Goal: Information Seeking & Learning: Learn about a topic

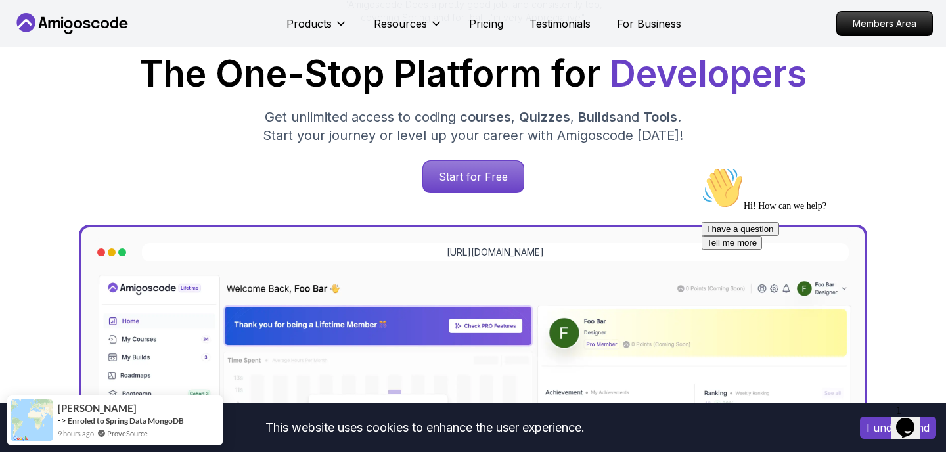
scroll to position [195, 0]
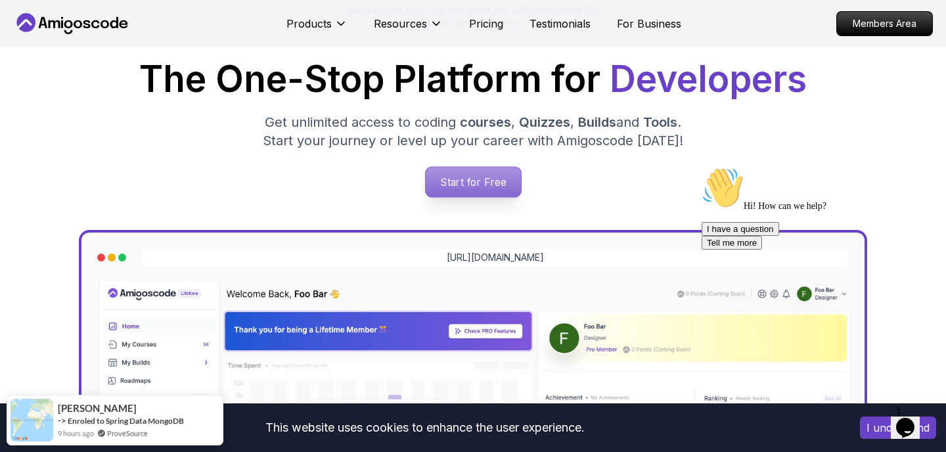
click at [467, 175] on p "Start for Free" at bounding box center [472, 182] width 95 height 30
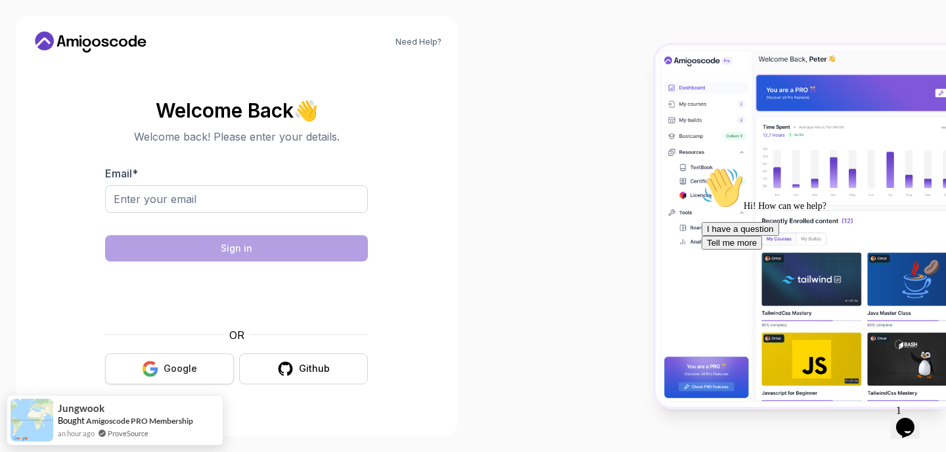
click at [167, 359] on button "Google" at bounding box center [169, 368] width 129 height 31
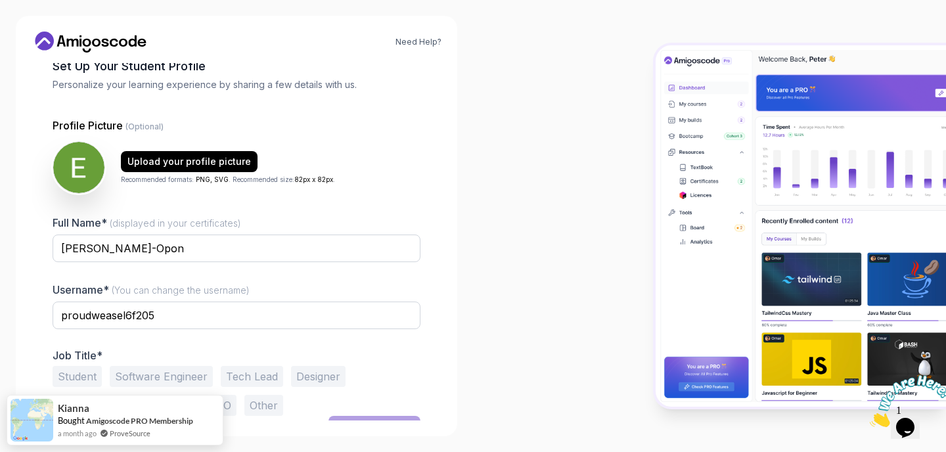
scroll to position [96, 0]
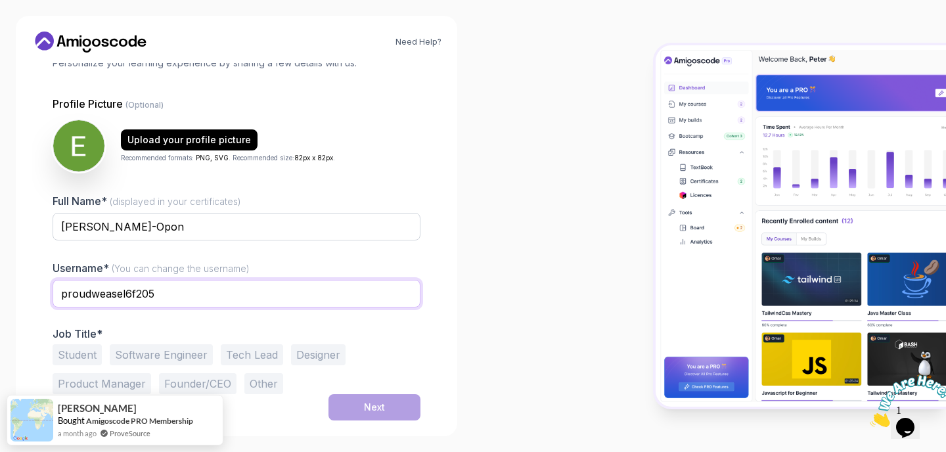
click at [133, 295] on input "proudweasel6f205" at bounding box center [237, 294] width 368 height 28
type input "topStudent205"
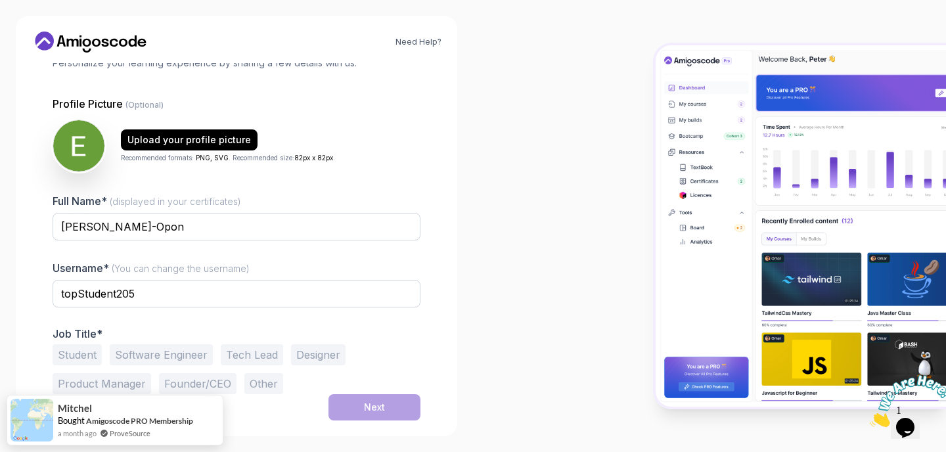
click at [153, 355] on button "Software Engineer" at bounding box center [161, 354] width 103 height 21
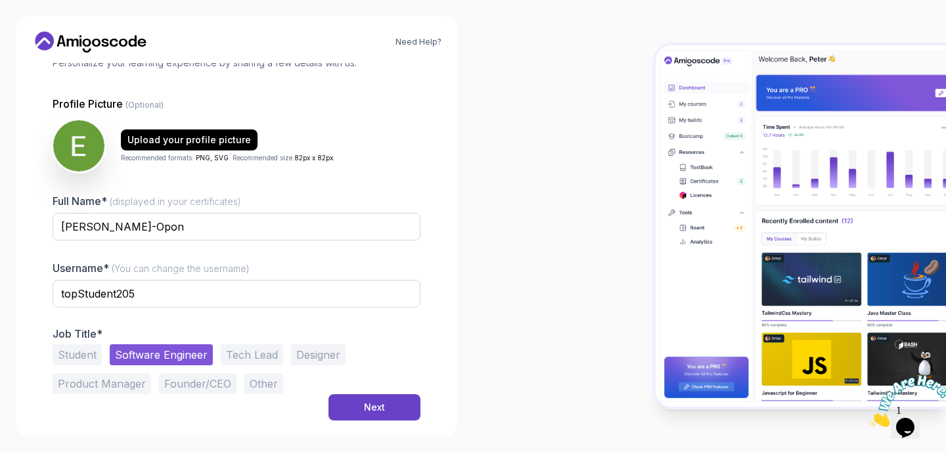
click at [173, 388] on button "Founder/CEO" at bounding box center [198, 383] width 78 height 21
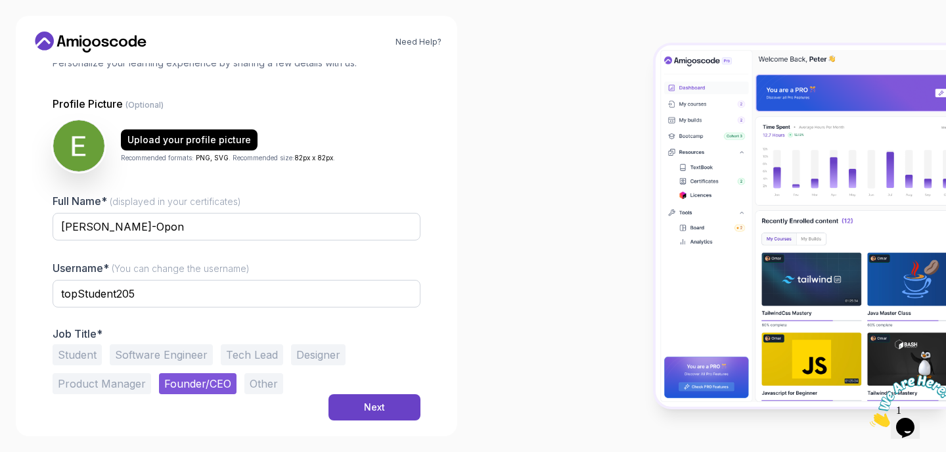
click at [156, 353] on button "Software Engineer" at bounding box center [161, 354] width 103 height 21
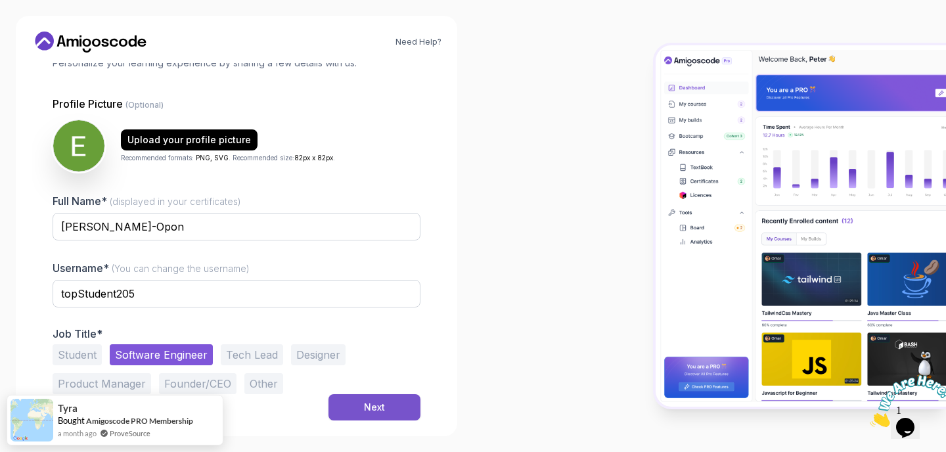
click at [356, 395] on button "Next" at bounding box center [374, 407] width 92 height 26
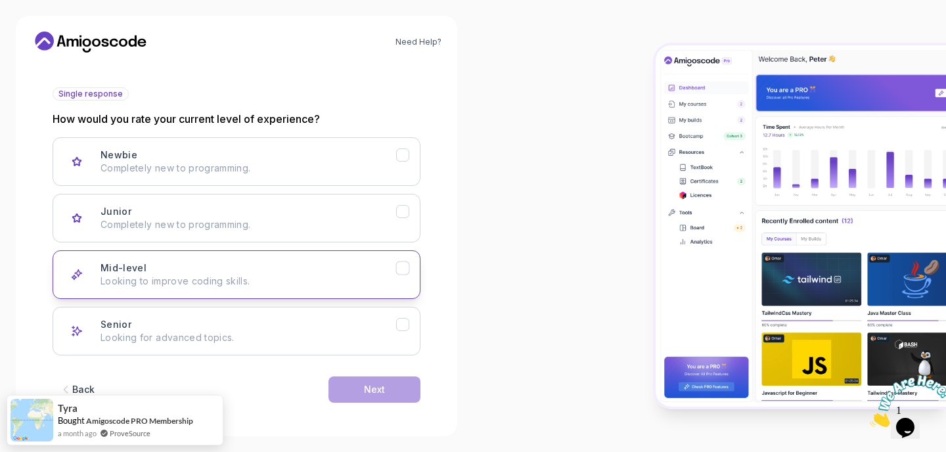
scroll to position [137, 0]
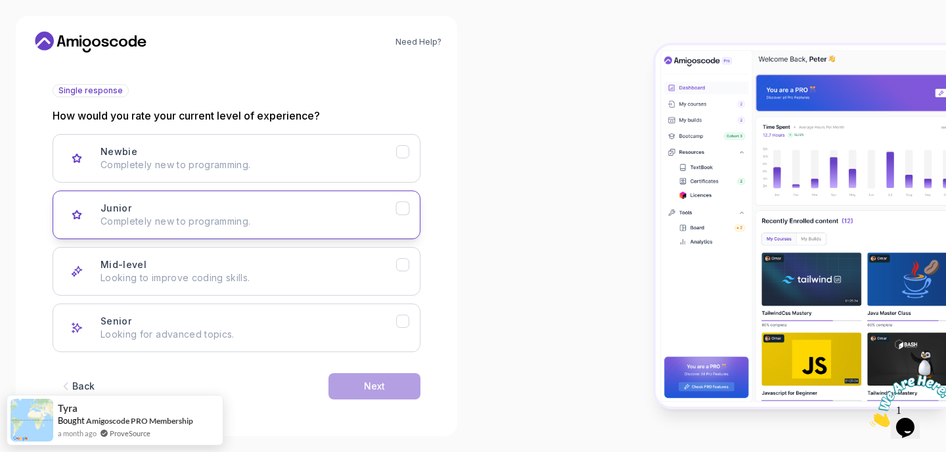
click at [321, 225] on p "Completely new to programming." at bounding box center [248, 221] width 296 height 13
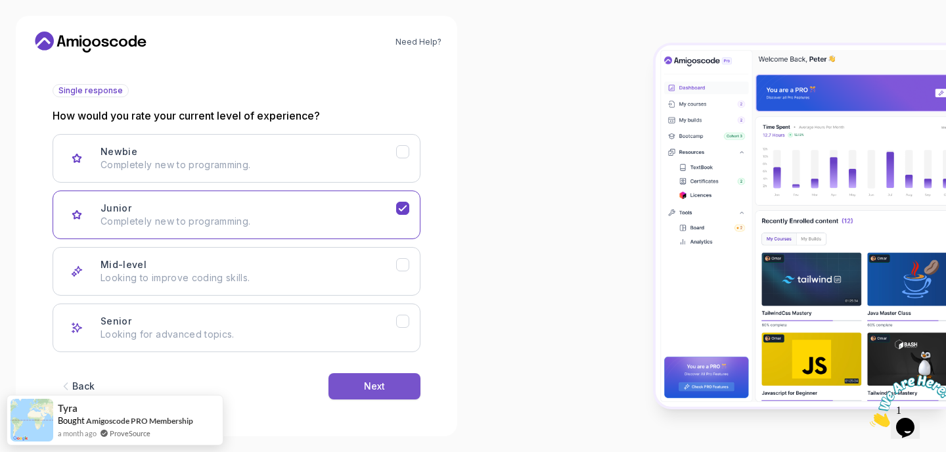
click at [361, 389] on button "Next" at bounding box center [374, 386] width 92 height 26
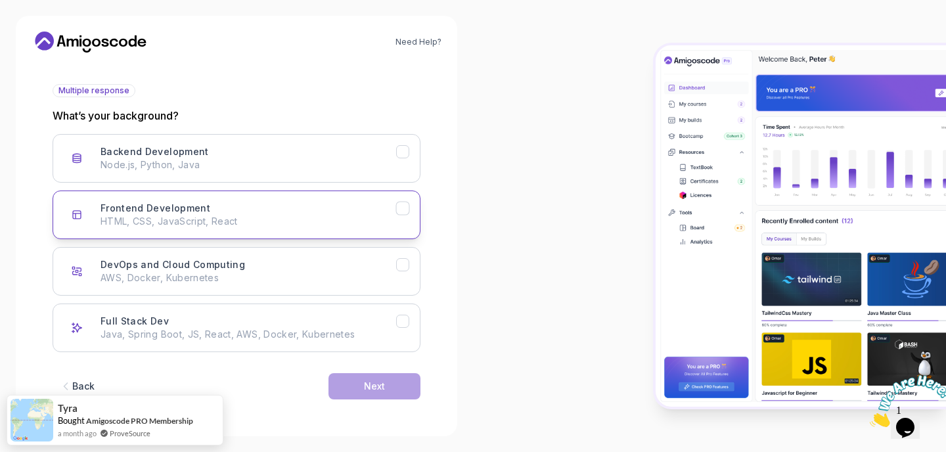
click at [405, 212] on icon "Frontend Development" at bounding box center [403, 208] width 12 height 12
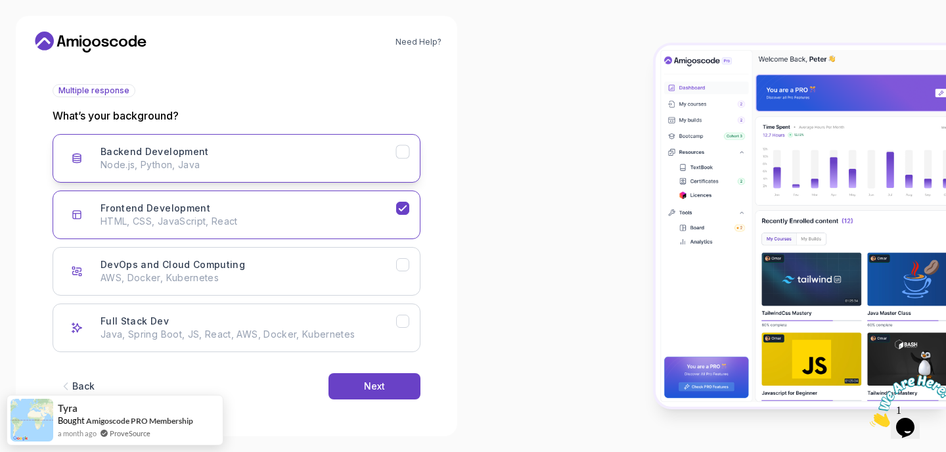
click at [400, 146] on icon "Backend Development" at bounding box center [403, 152] width 12 height 12
click at [401, 154] on icon "Backend Development" at bounding box center [402, 151] width 7 height 5
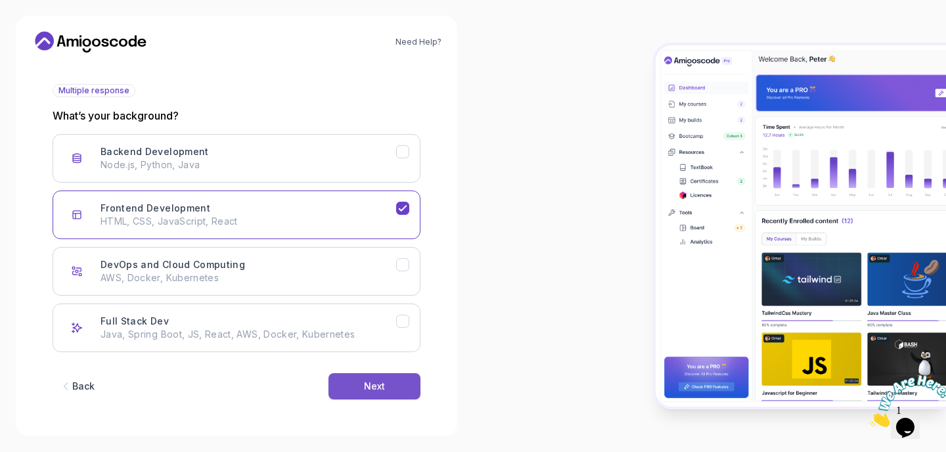
click at [355, 393] on button "Next" at bounding box center [374, 386] width 92 height 26
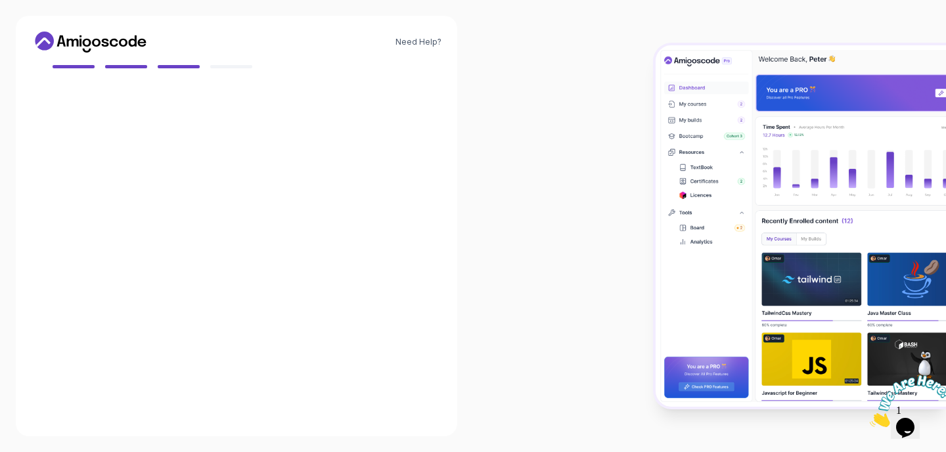
scroll to position [122, 0]
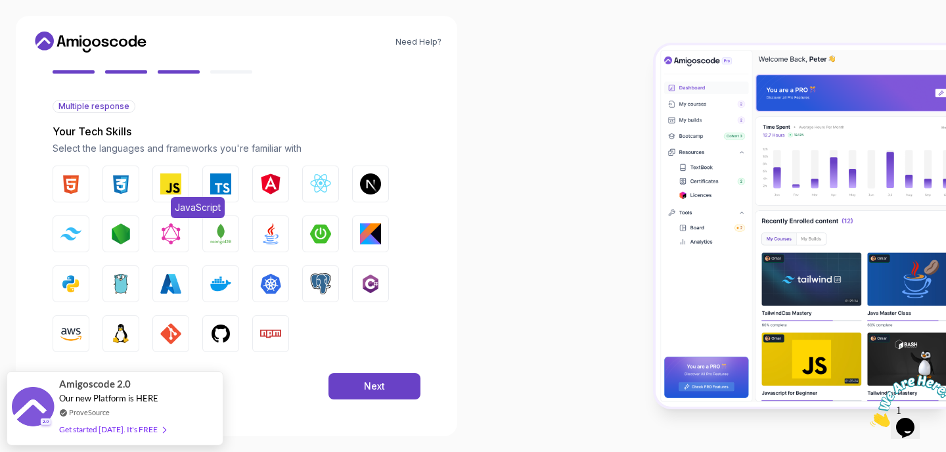
click at [173, 196] on button "JavaScript" at bounding box center [170, 184] width 37 height 37
click at [130, 197] on span "CSS" at bounding box center [134, 207] width 26 height 21
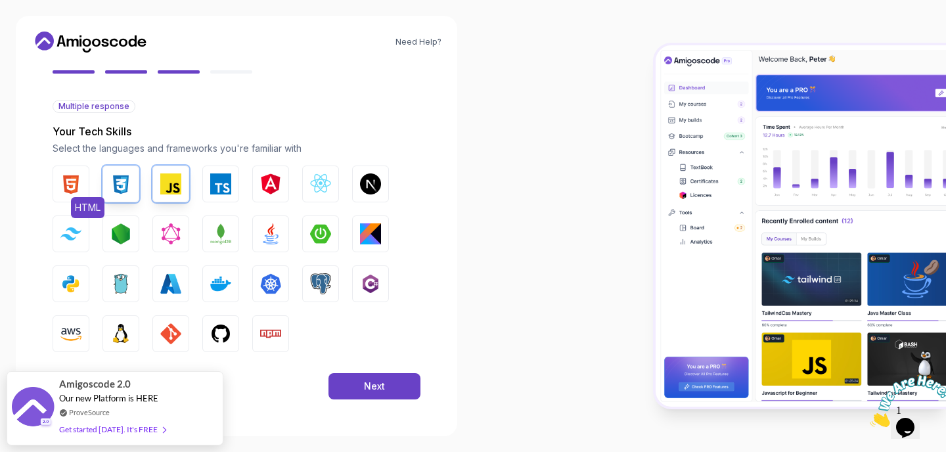
click at [77, 196] on button "HTML" at bounding box center [71, 184] width 37 height 37
click at [229, 195] on button "TypeScript" at bounding box center [220, 184] width 37 height 37
click at [335, 182] on button "React.js" at bounding box center [320, 184] width 37 height 37
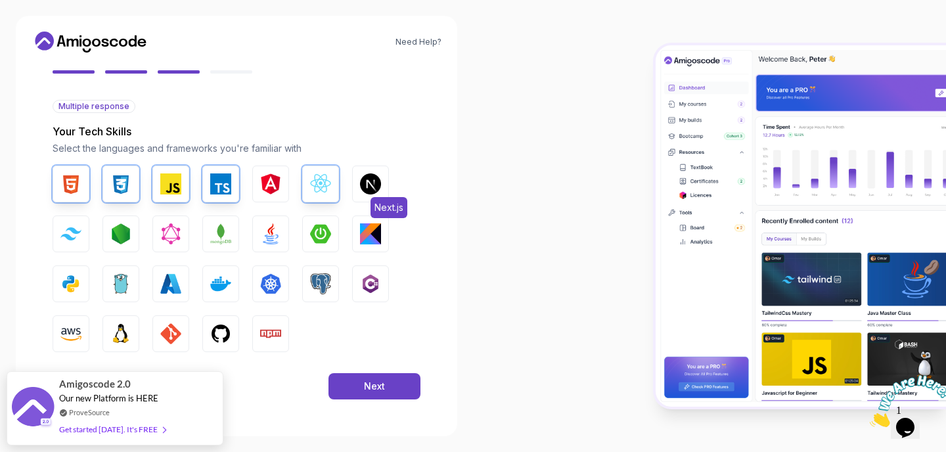
click at [372, 182] on img "button" at bounding box center [370, 183] width 21 height 21
click at [135, 243] on button "Node.js" at bounding box center [120, 233] width 37 height 37
click at [86, 247] on button "Tailwind CSS" at bounding box center [71, 233] width 37 height 37
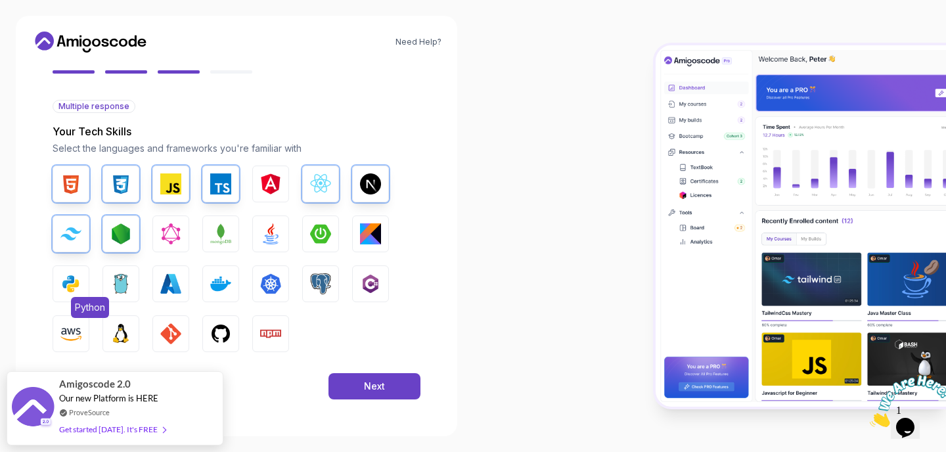
click at [82, 302] on span "Python" at bounding box center [90, 307] width 38 height 21
click at [270, 229] on img "button" at bounding box center [270, 233] width 21 height 21
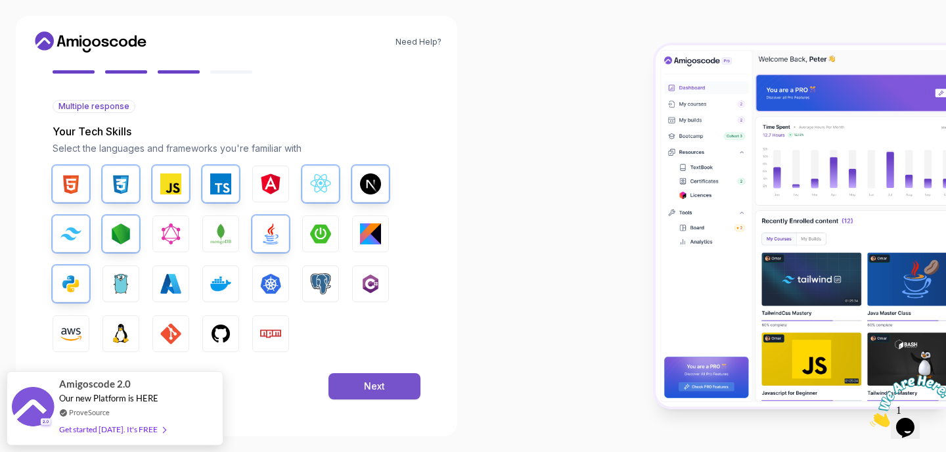
click at [367, 390] on div "Next" at bounding box center [374, 386] width 21 height 13
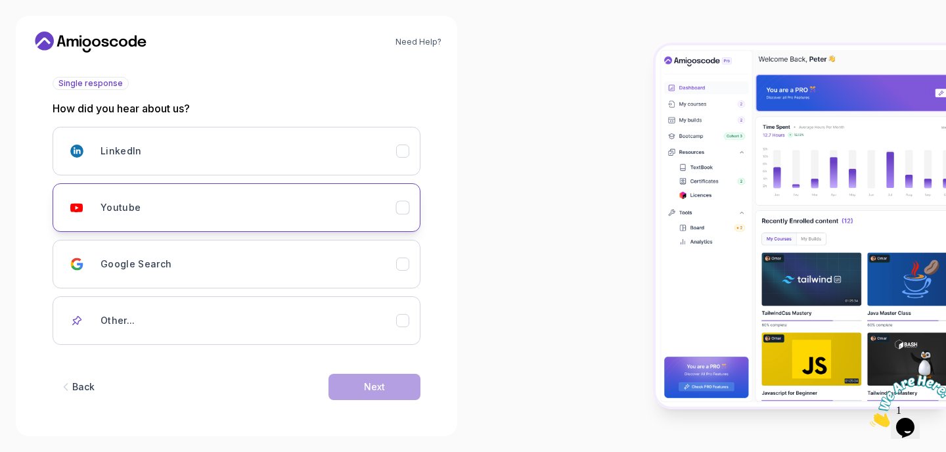
scroll to position [145, 0]
click at [343, 211] on div "Youtube" at bounding box center [248, 207] width 296 height 26
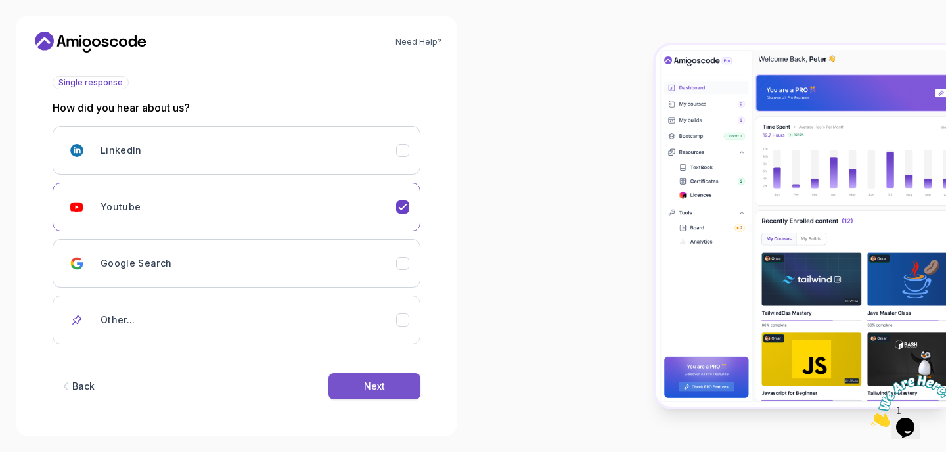
click at [386, 391] on button "Next" at bounding box center [374, 386] width 92 height 26
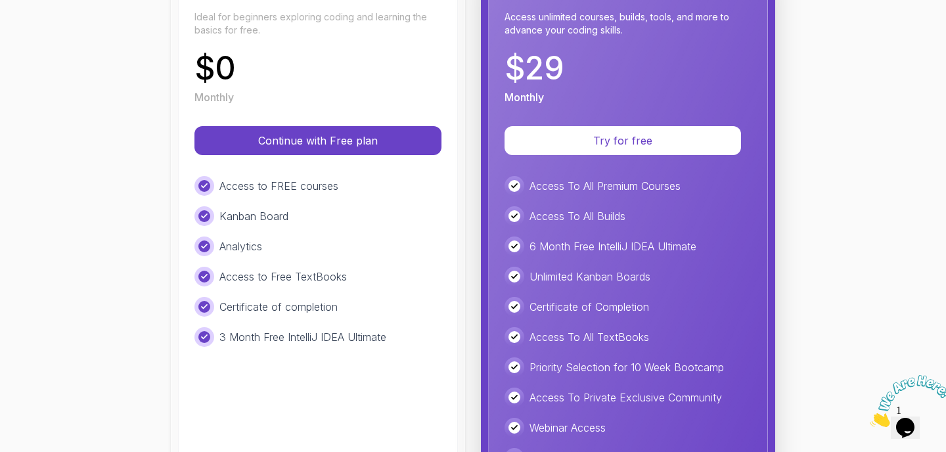
scroll to position [208, 0]
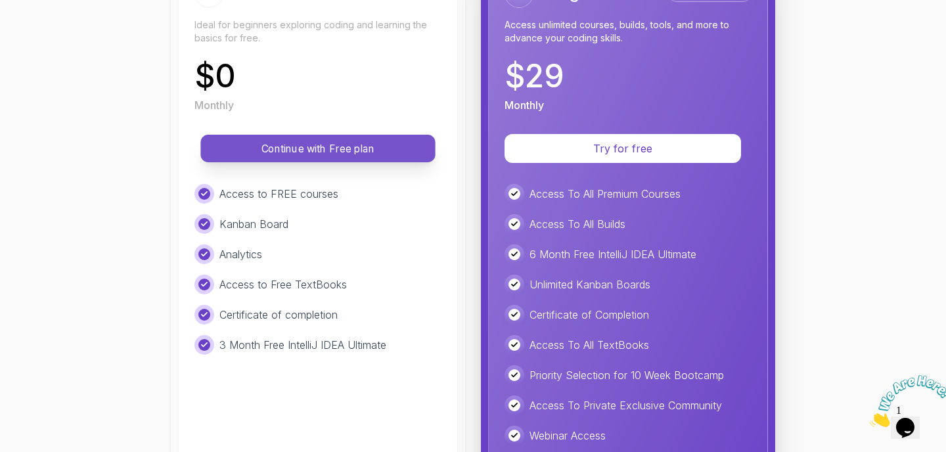
click at [402, 150] on p "Continue with Free plan" at bounding box center [317, 148] width 205 height 15
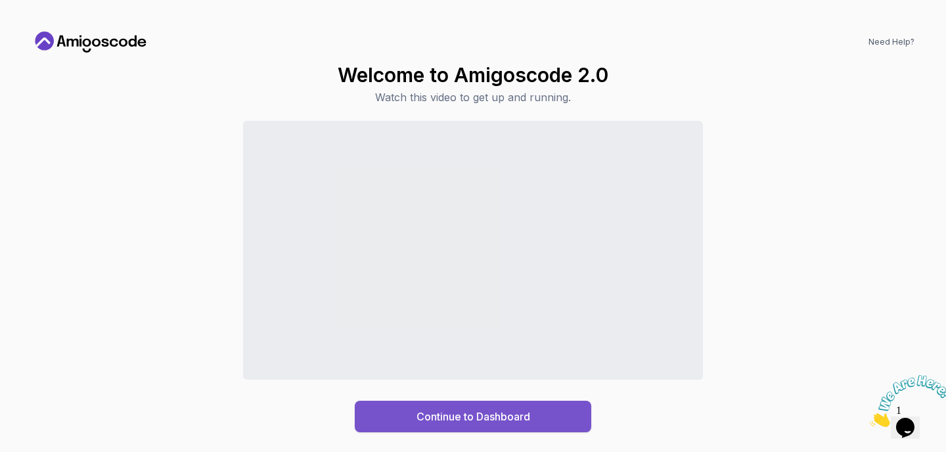
click at [485, 422] on div "Continue to Dashboard" at bounding box center [473, 417] width 114 height 16
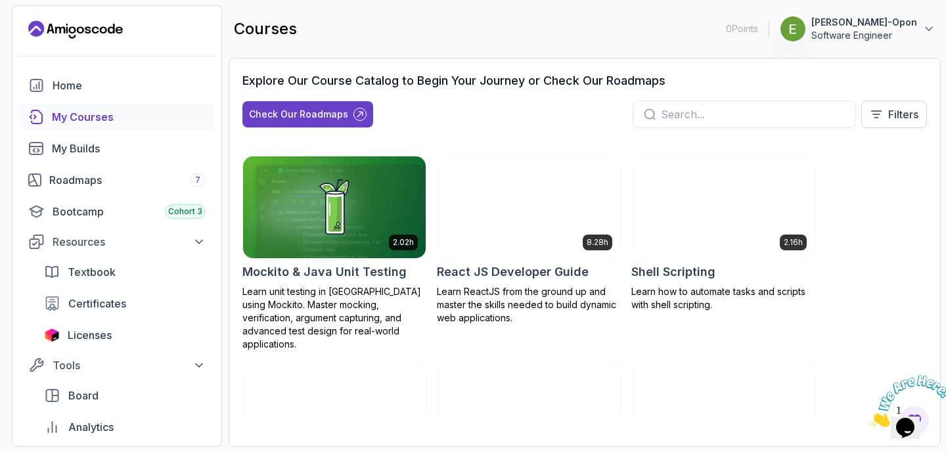
scroll to position [2031, 0]
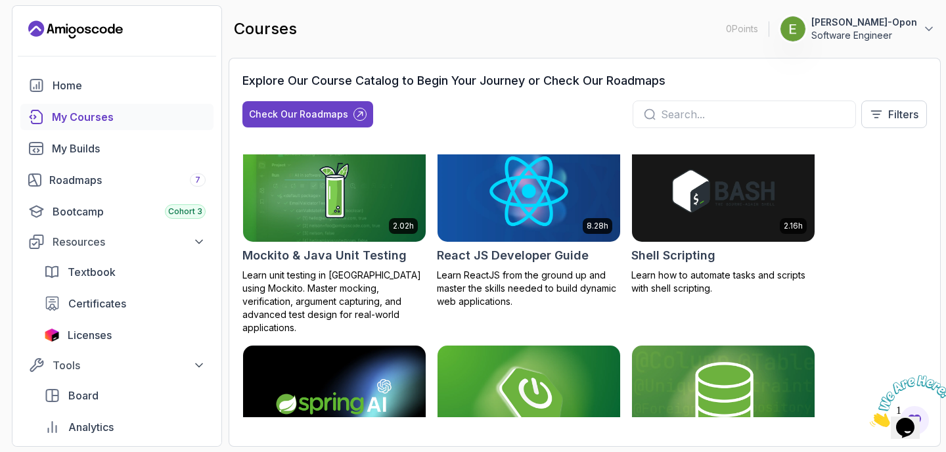
click at [489, 222] on img at bounding box center [529, 190] width 192 height 107
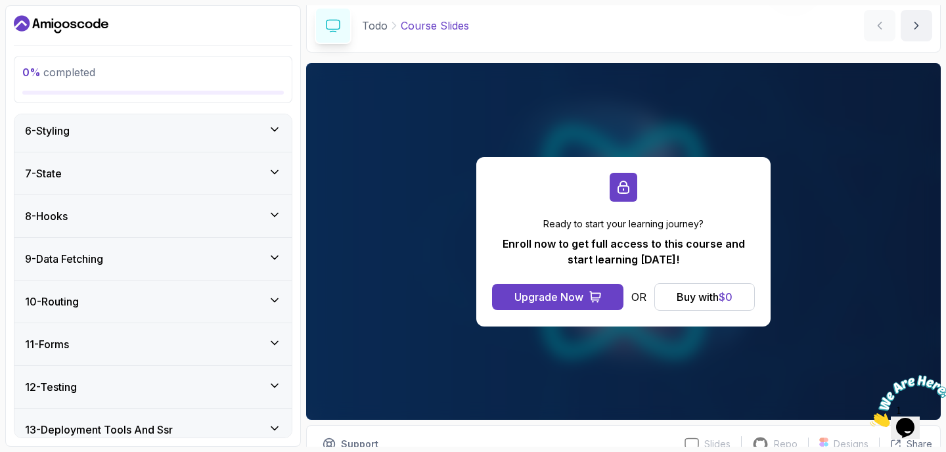
scroll to position [283, 0]
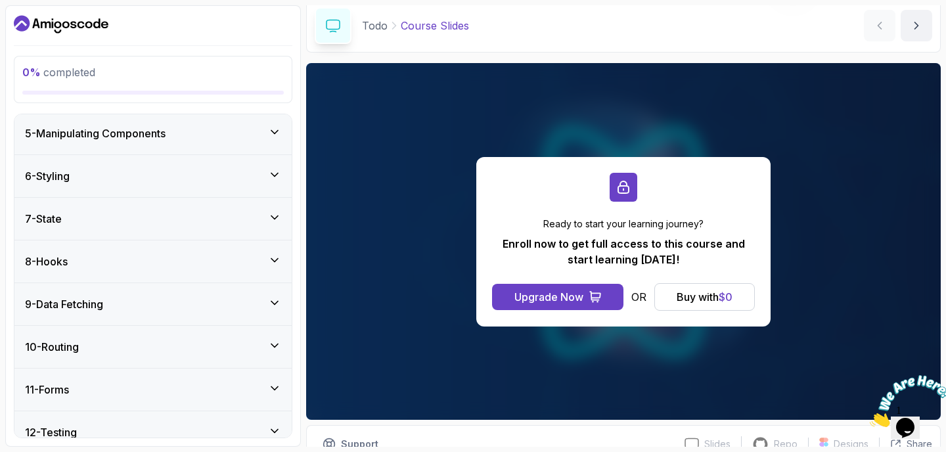
click at [269, 267] on div "8 - Hooks" at bounding box center [153, 262] width 256 height 16
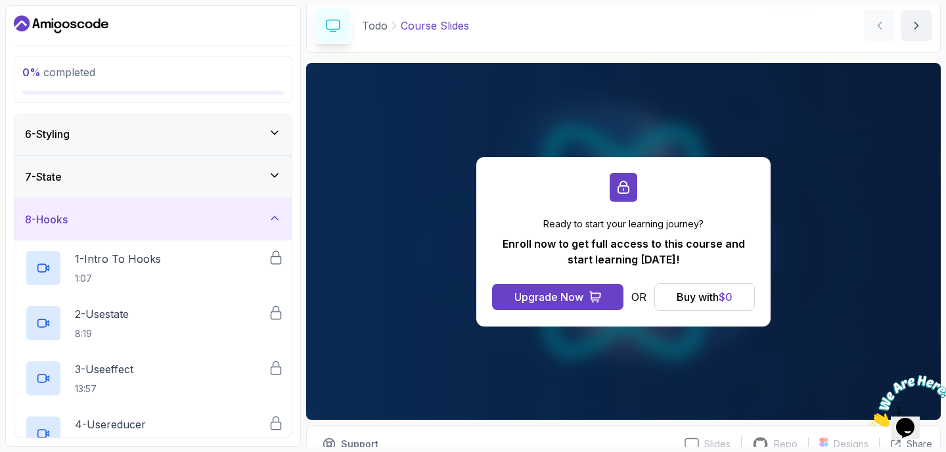
scroll to position [0, 0]
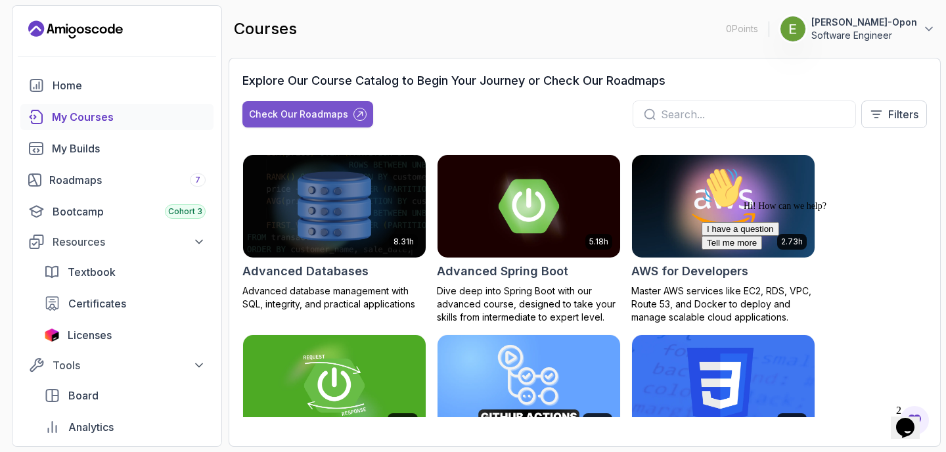
click at [344, 111] on div "Check Our Roadmaps" at bounding box center [298, 114] width 99 height 13
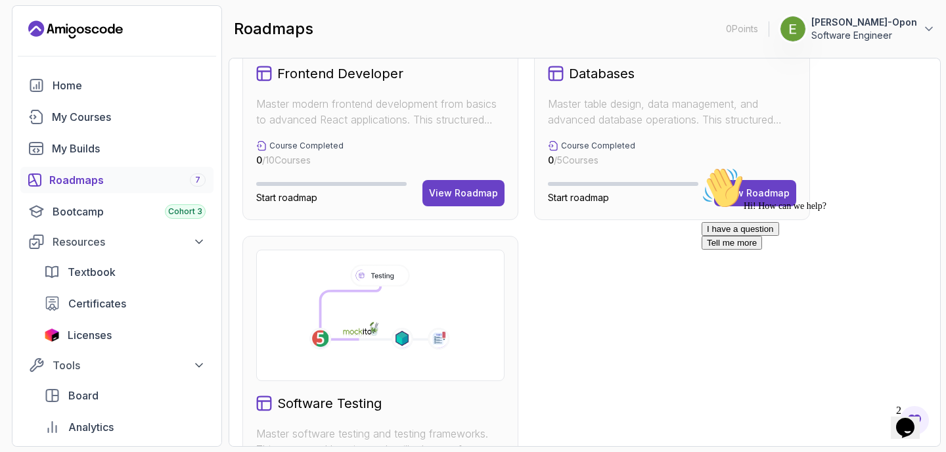
scroll to position [819, 0]
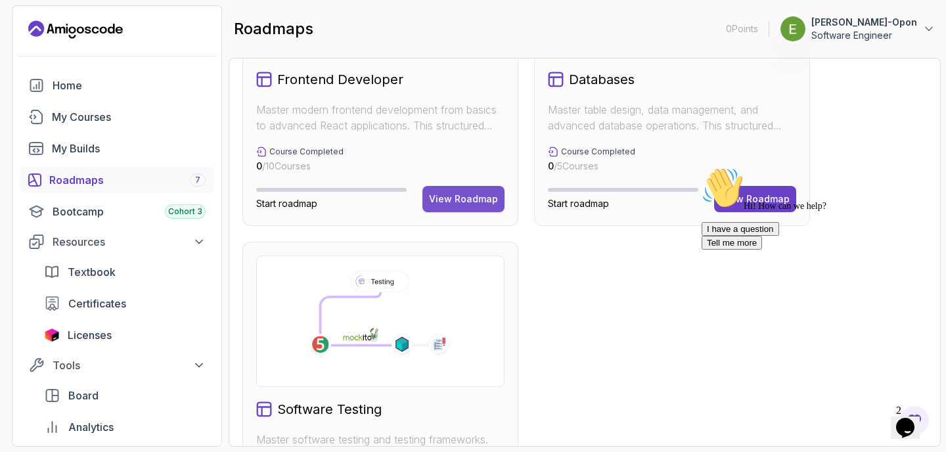
click at [473, 200] on div "View Roadmap" at bounding box center [463, 198] width 69 height 13
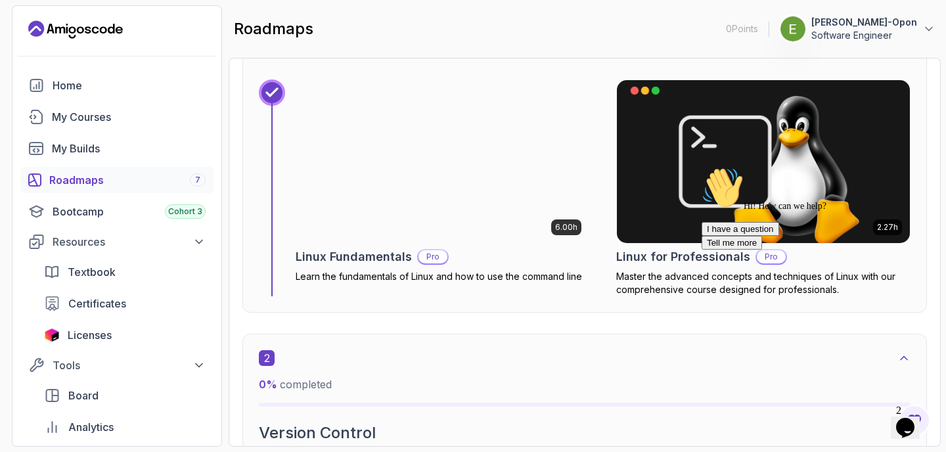
scroll to position [661, 0]
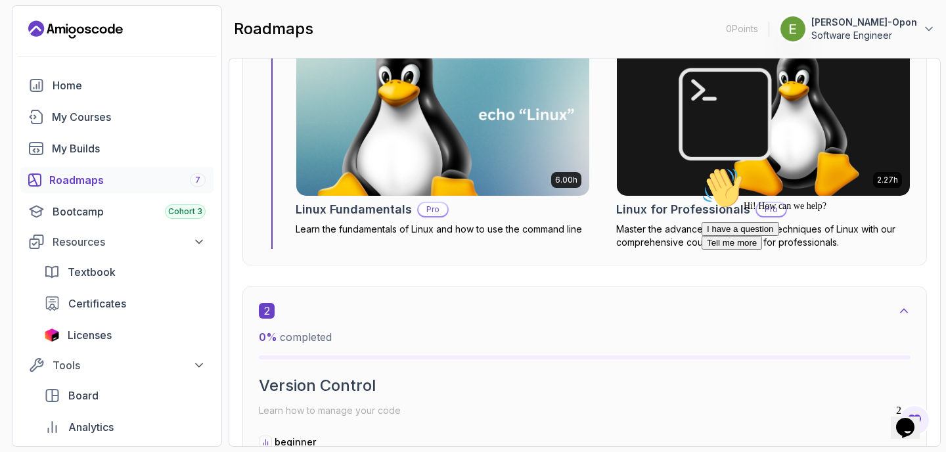
click at [486, 154] on img at bounding box center [442, 114] width 307 height 171
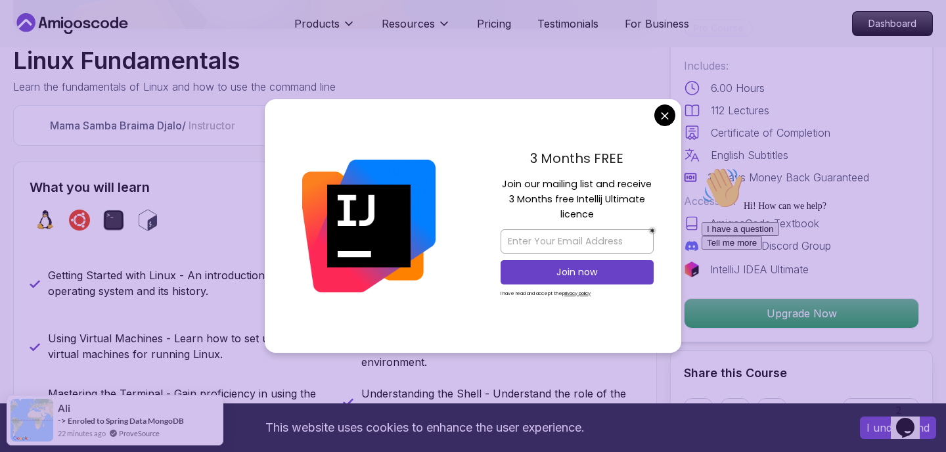
scroll to position [7, 0]
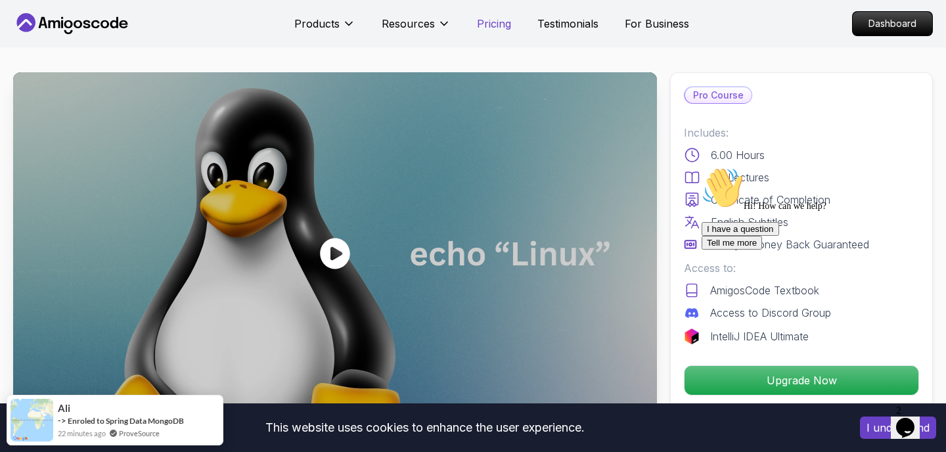
click at [496, 20] on p "Pricing" at bounding box center [494, 24] width 34 height 16
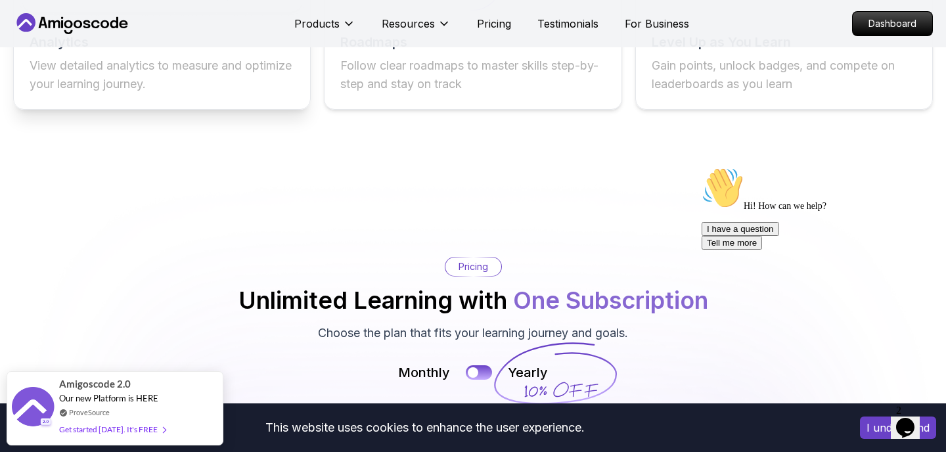
scroll to position [2686, 0]
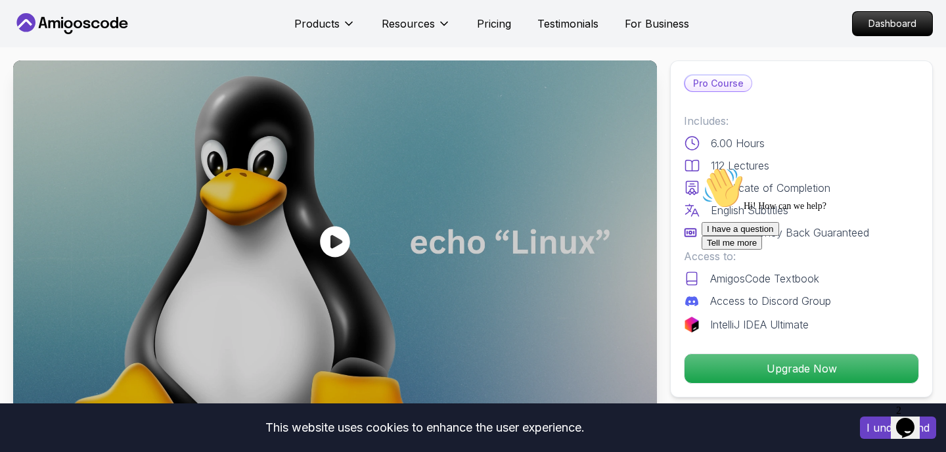
scroll to position [7, 0]
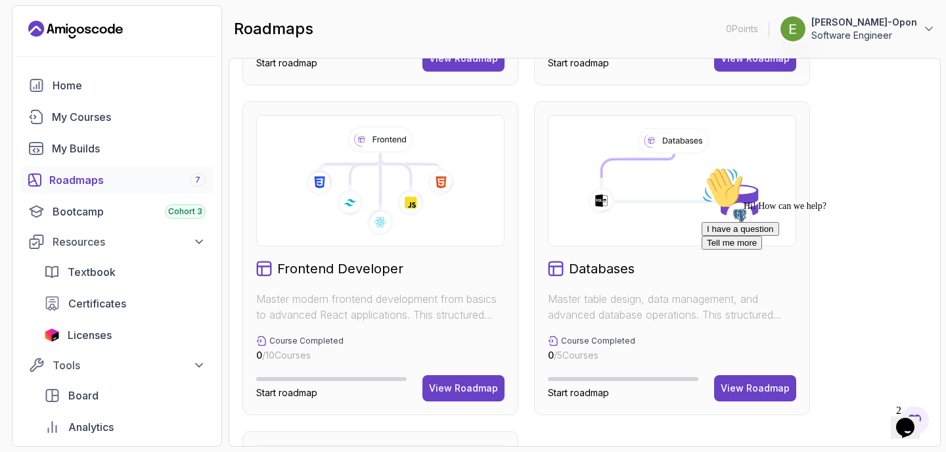
scroll to position [640, 0]
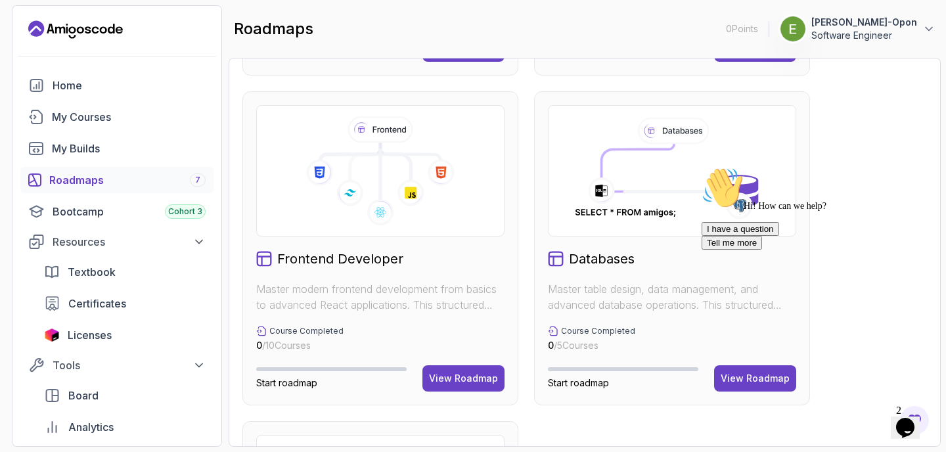
click at [748, 250] on div "I have a question Tell me more" at bounding box center [820, 236] width 236 height 28
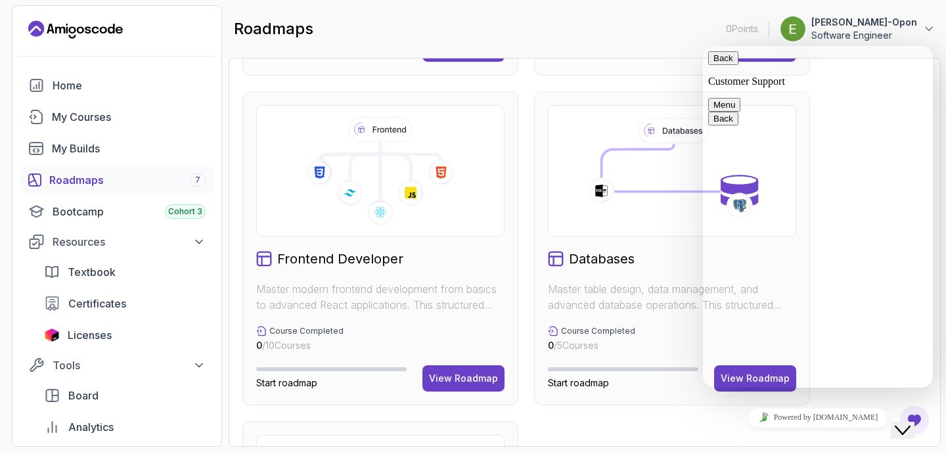
click at [910, 422] on icon "Close Chat This icon closes the chat window." at bounding box center [903, 430] width 16 height 16
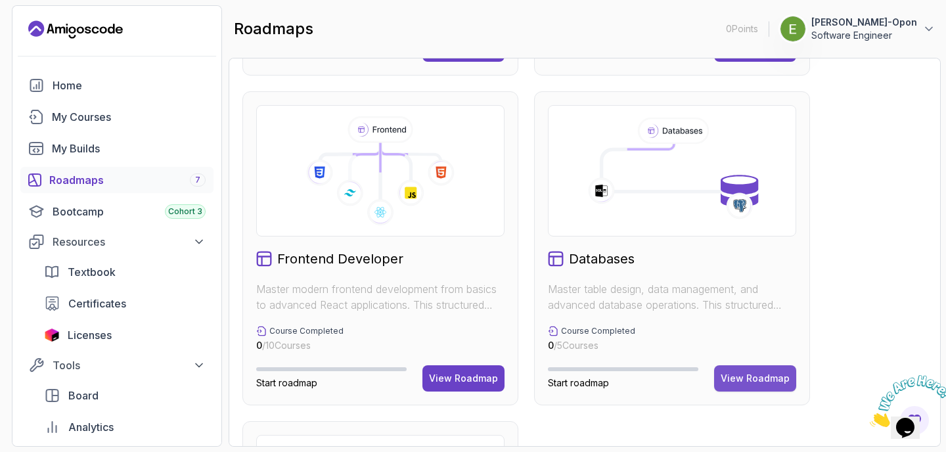
click at [751, 372] on div "View Roadmap" at bounding box center [755, 378] width 69 height 13
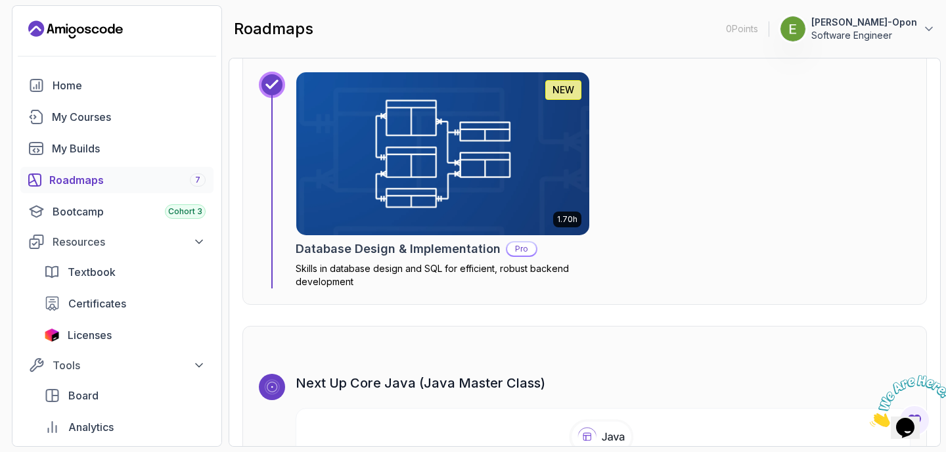
scroll to position [2890, 0]
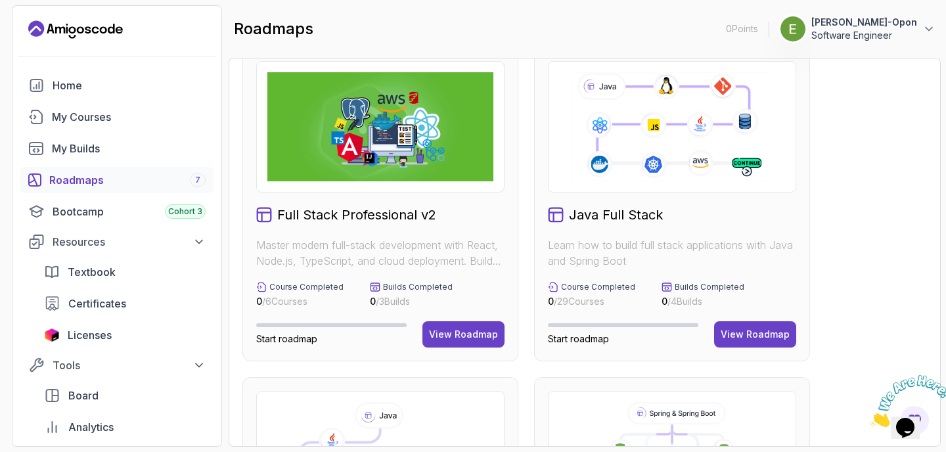
scroll to position [22, 0]
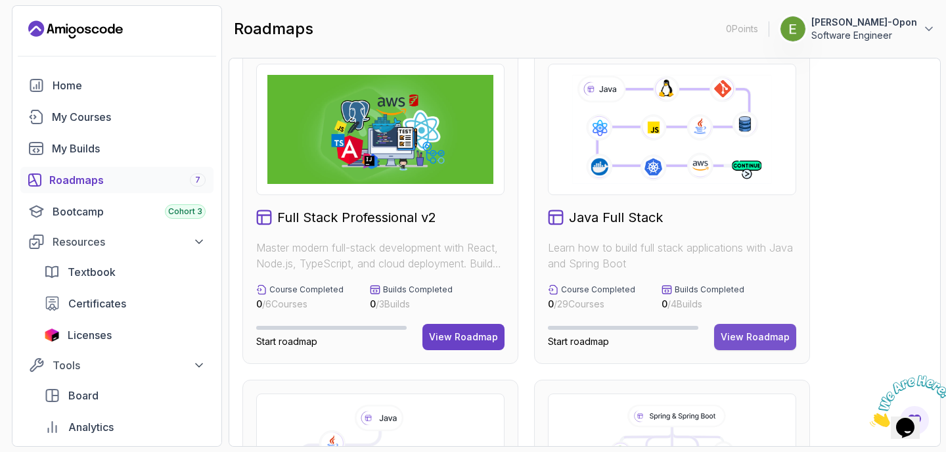
click at [759, 338] on div "View Roadmap" at bounding box center [755, 336] width 69 height 13
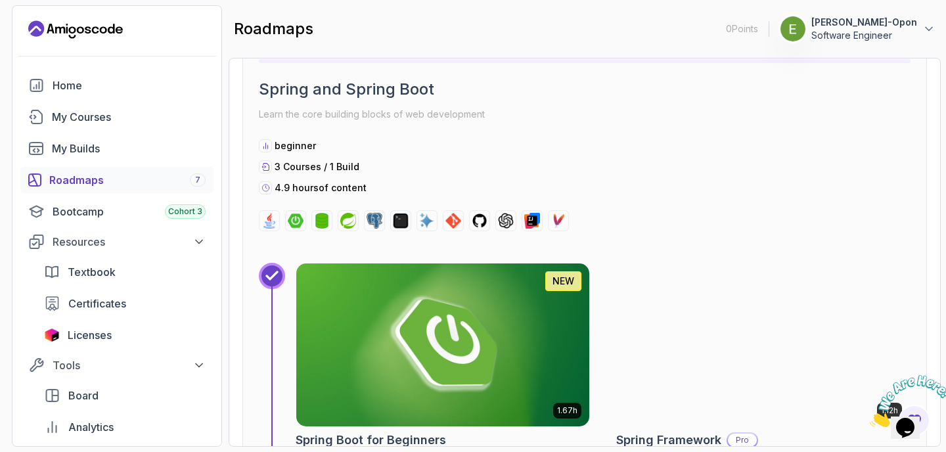
scroll to position [4948, 0]
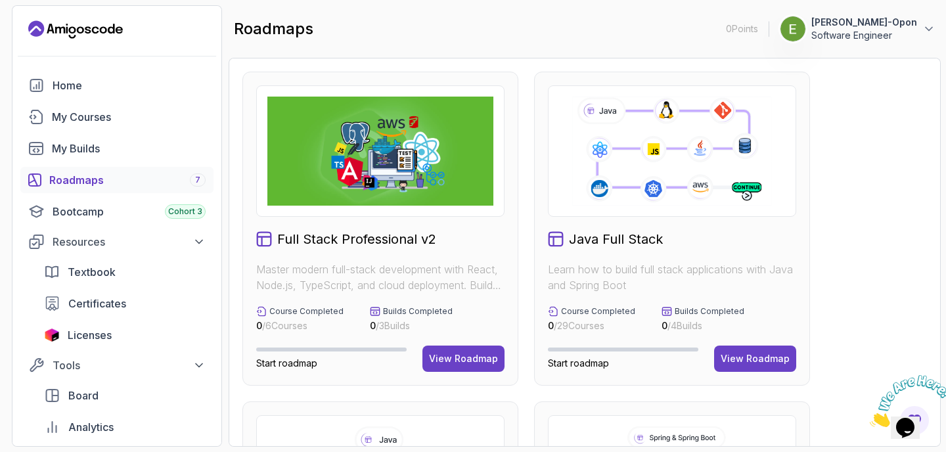
scroll to position [22, 0]
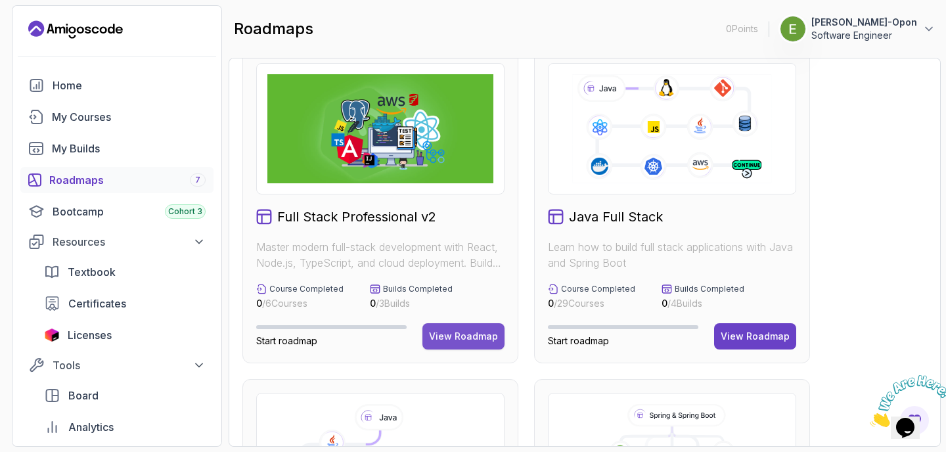
click at [484, 326] on button "View Roadmap" at bounding box center [463, 336] width 82 height 26
